Goal: Transaction & Acquisition: Obtain resource

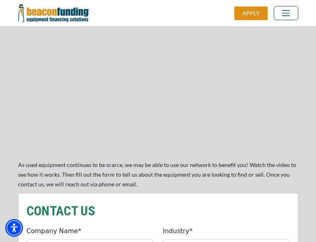
scroll to position [685, 0]
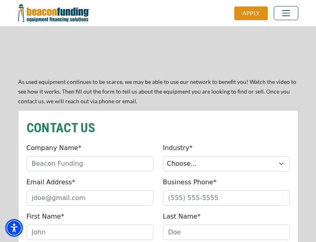
scroll to position [685, 0]
